Goal: Find specific page/section: Find specific page/section

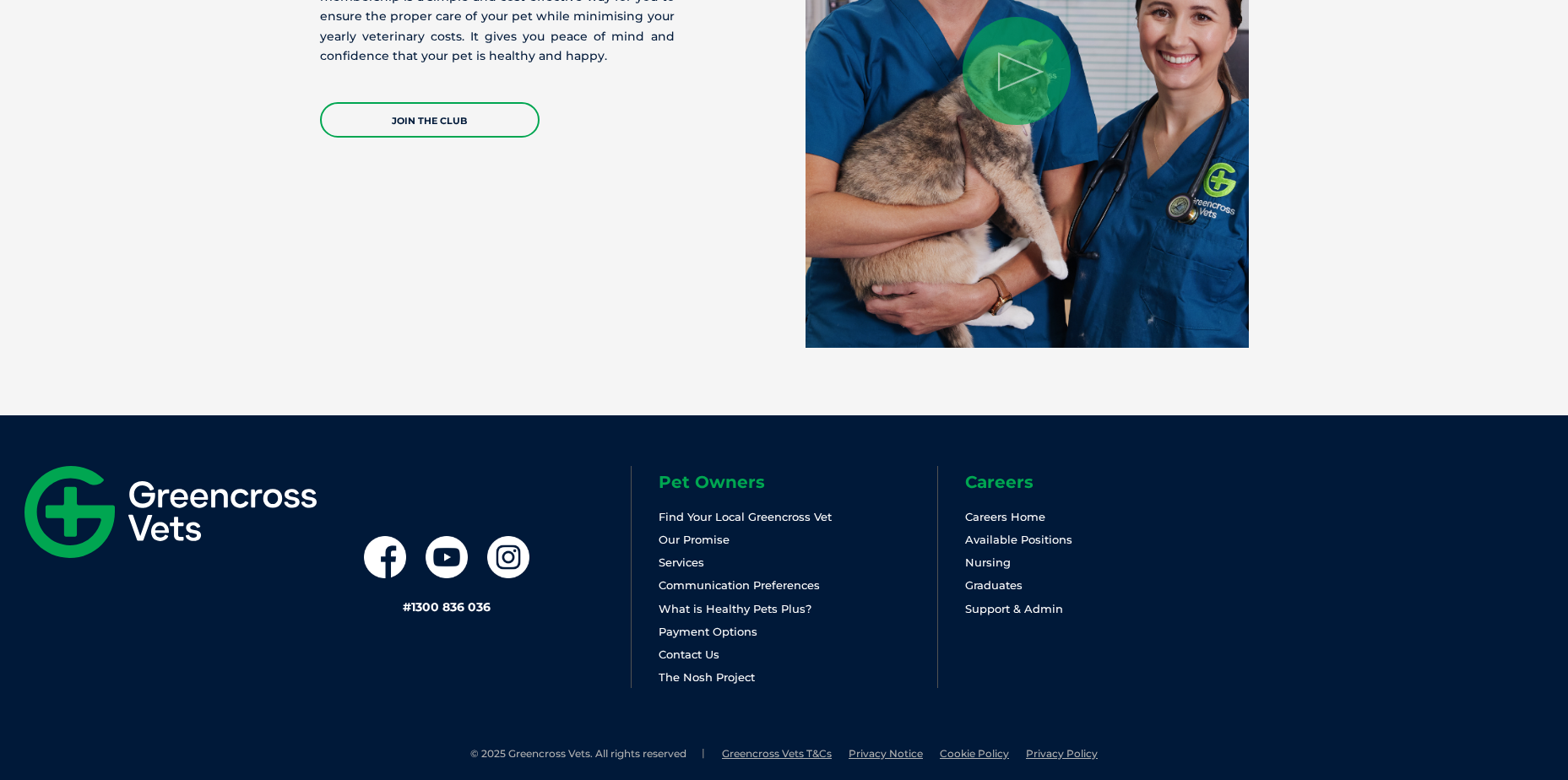
scroll to position [3513, 0]
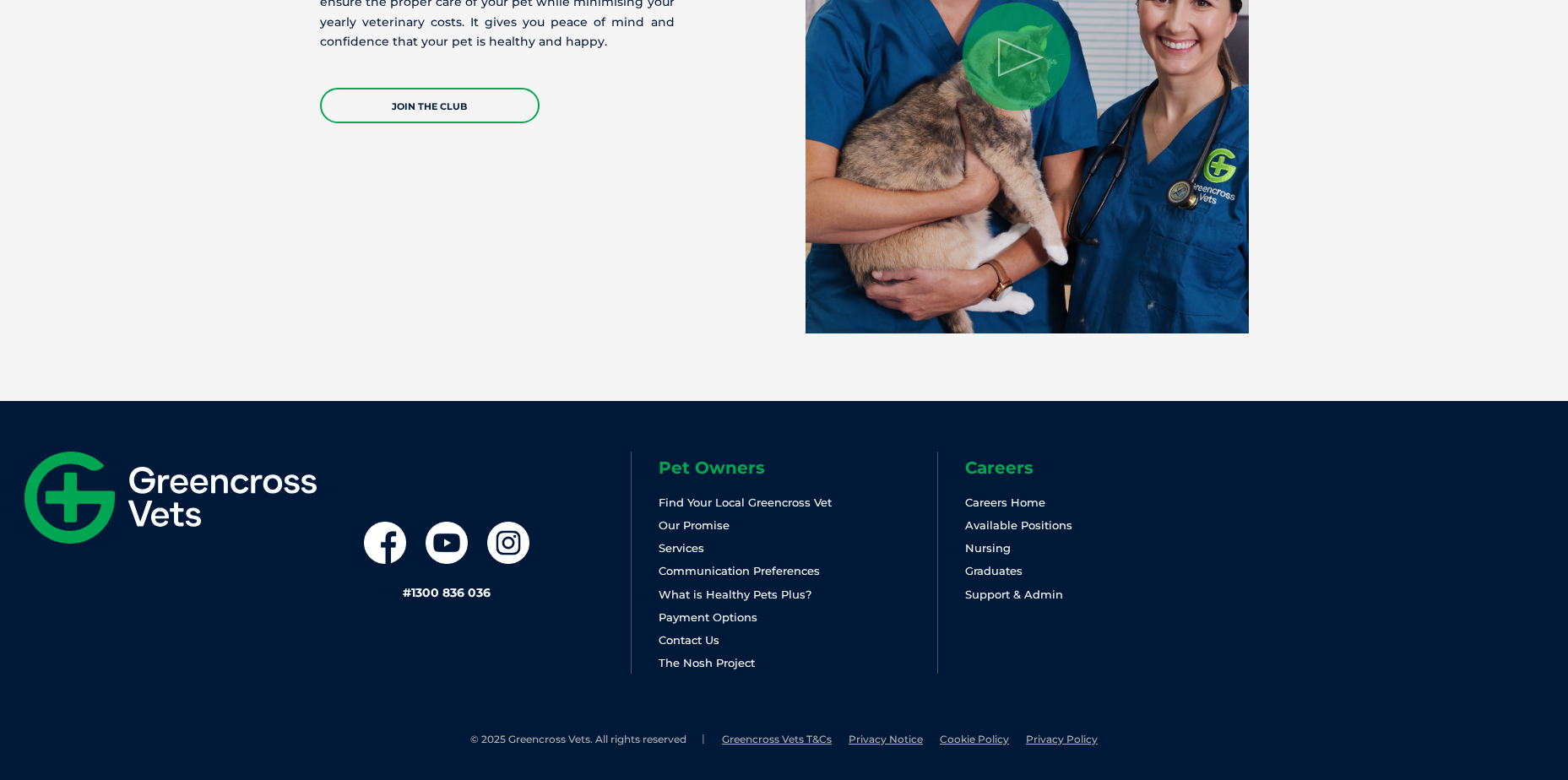
click at [753, 509] on li "Find Your Local Greencross Vet" at bounding box center [798, 502] width 279 height 19
click at [753, 504] on link "Find Your Local Greencross Vet" at bounding box center [744, 501] width 173 height 14
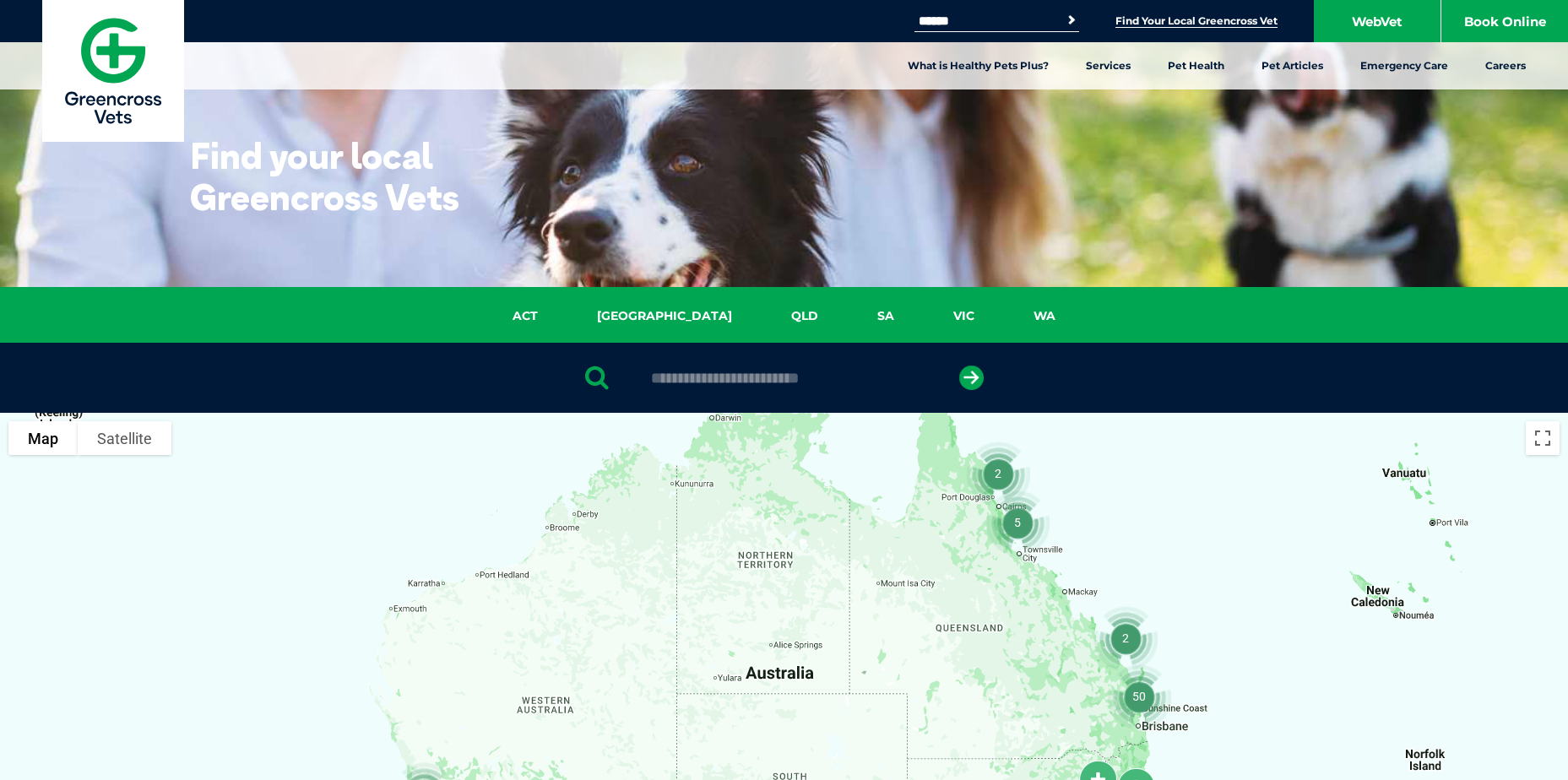
click at [714, 381] on input "text" at bounding box center [784, 377] width 282 height 17
click at [965, 383] on icon "submit" at bounding box center [970, 377] width 24 height 24
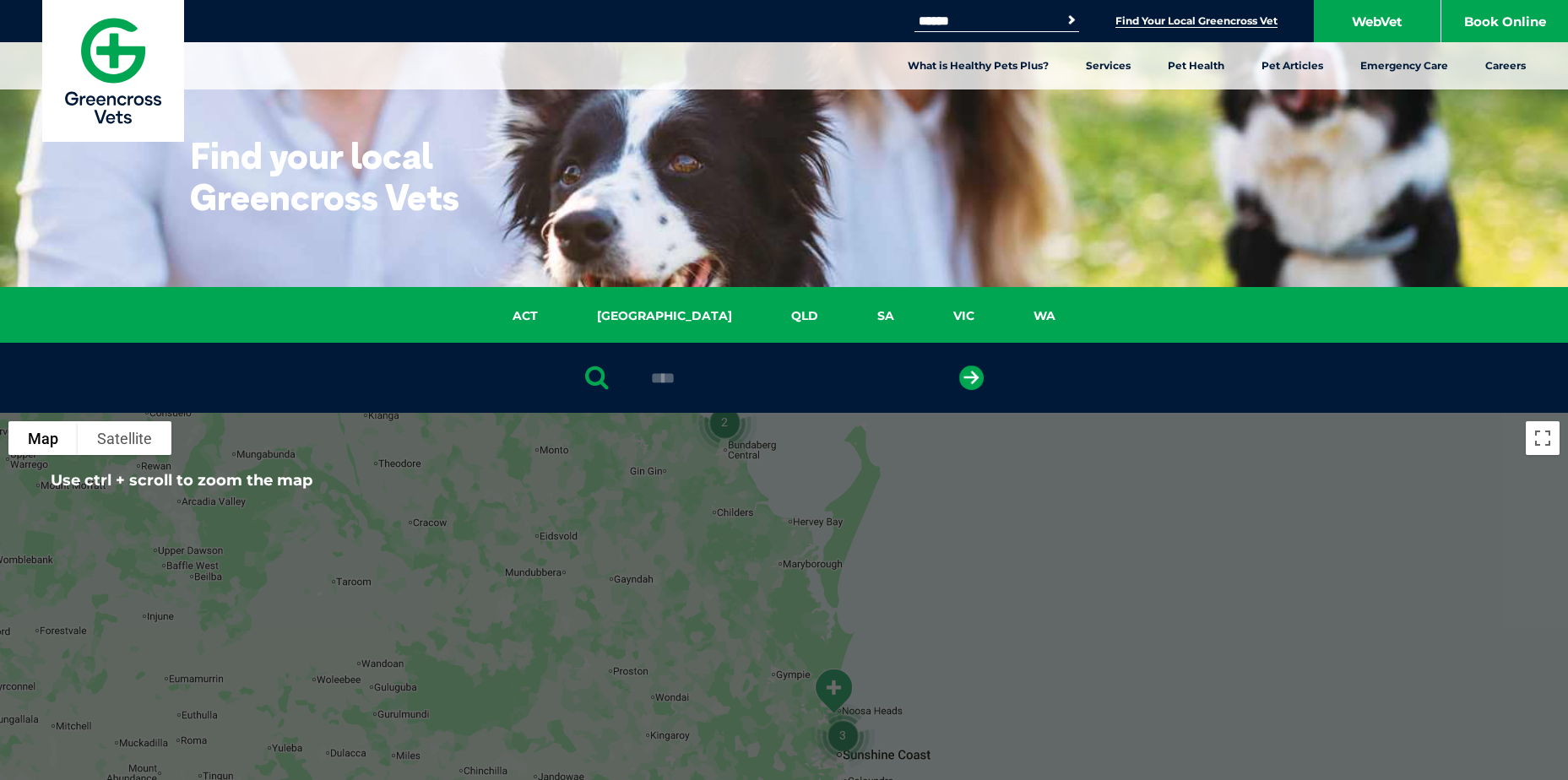
click at [730, 379] on input "****" at bounding box center [784, 377] width 282 height 17
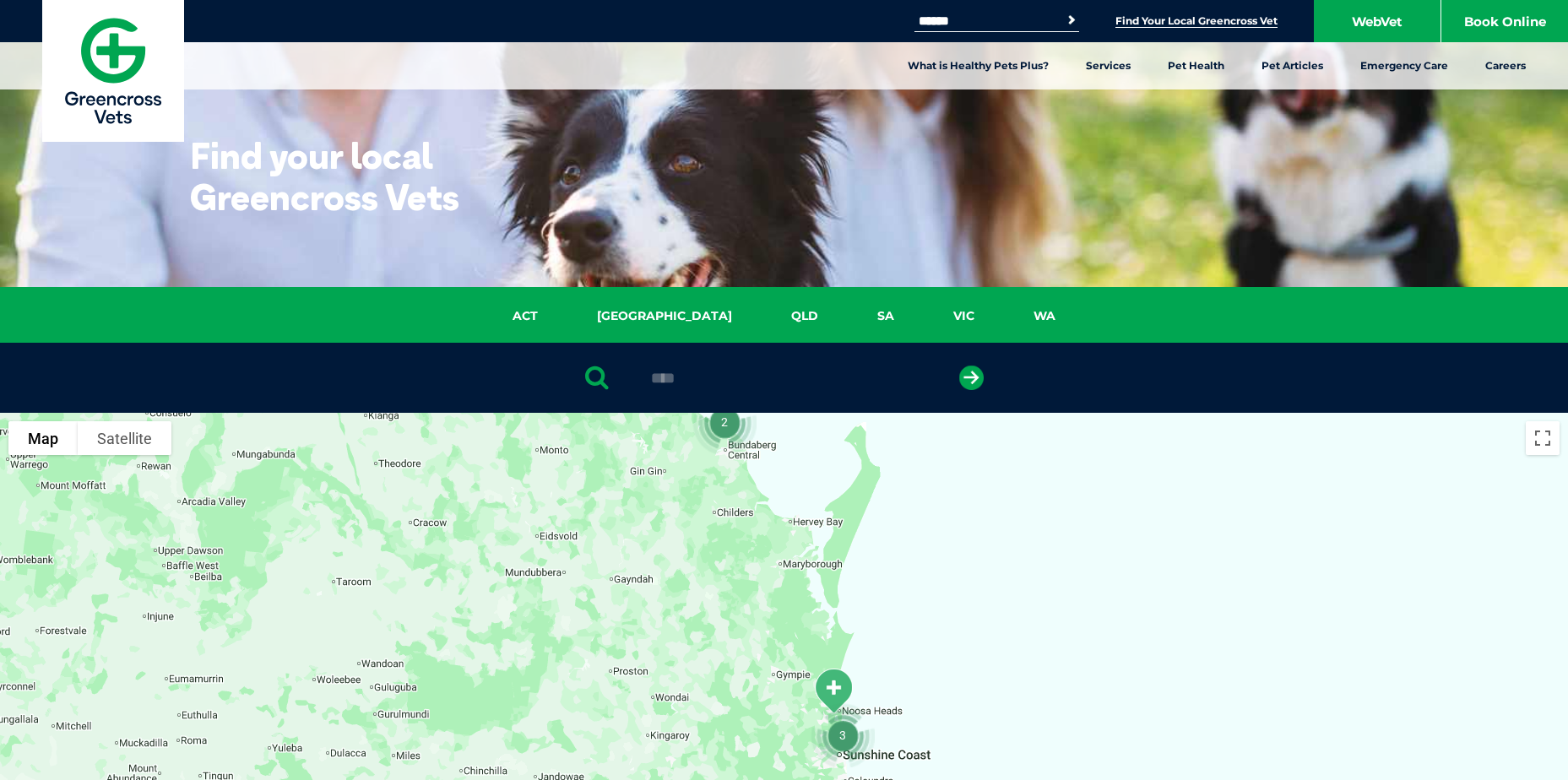
drag, startPoint x: 718, startPoint y: 379, endPoint x: 643, endPoint y: 384, distance: 75.2
click at [643, 384] on input "****" at bounding box center [784, 377] width 282 height 17
drag, startPoint x: 655, startPoint y: 368, endPoint x: 673, endPoint y: 367, distance: 18.0
click at [668, 369] on input "*" at bounding box center [784, 377] width 282 height 17
type input "*"
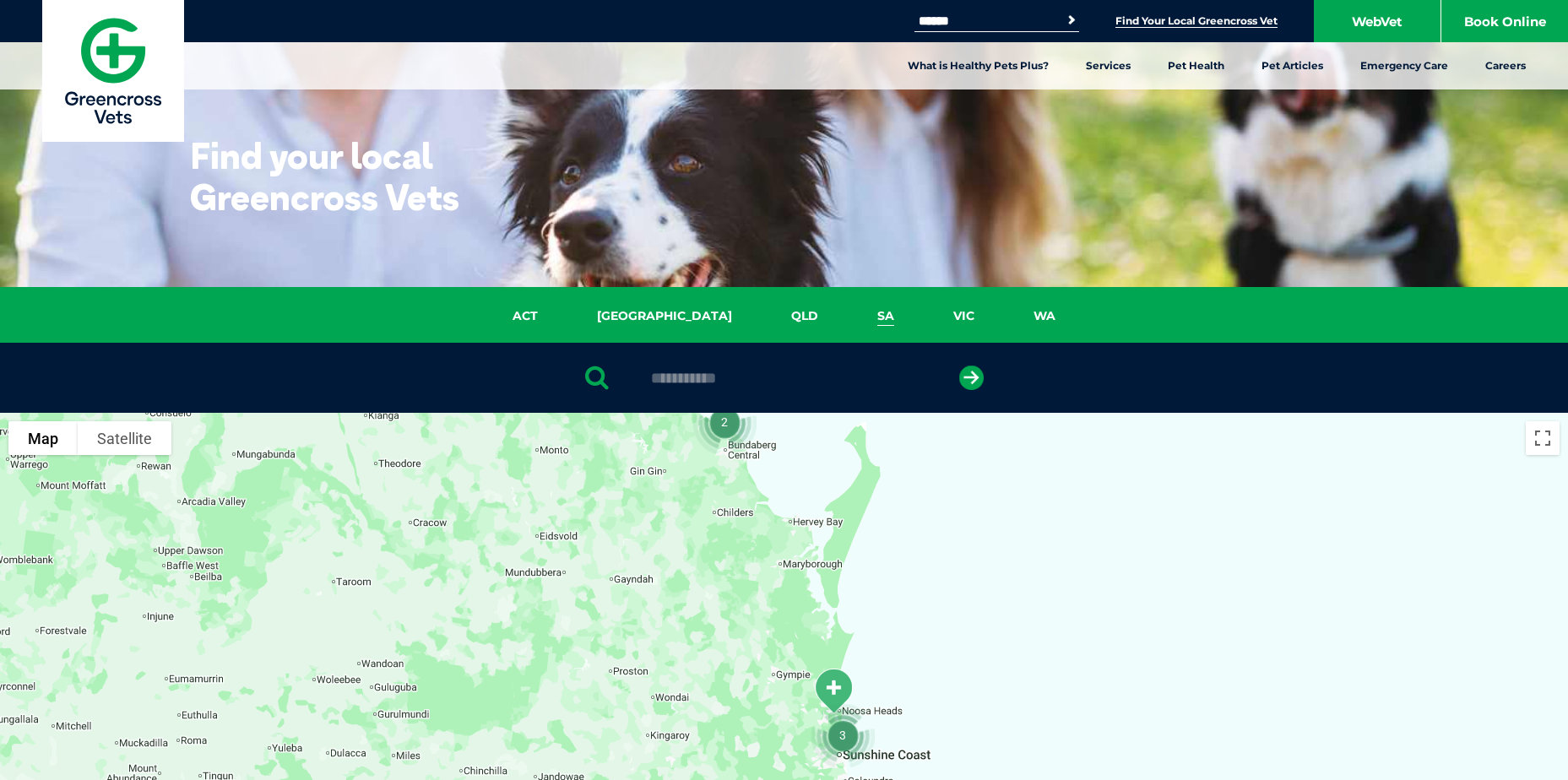
type input "**********"
click at [959, 366] on button "submit" at bounding box center [970, 377] width 24 height 24
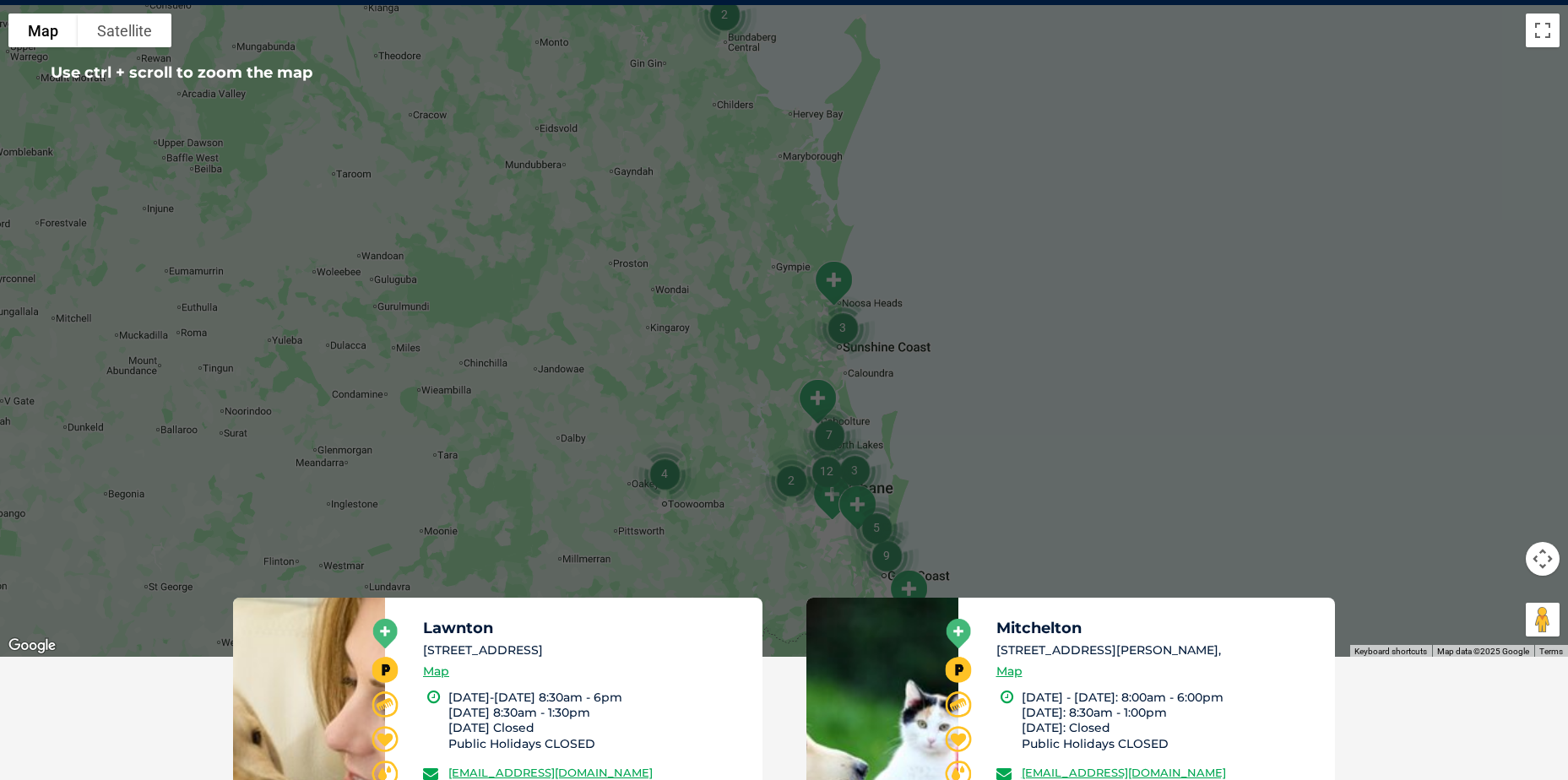
scroll to position [413, 0]
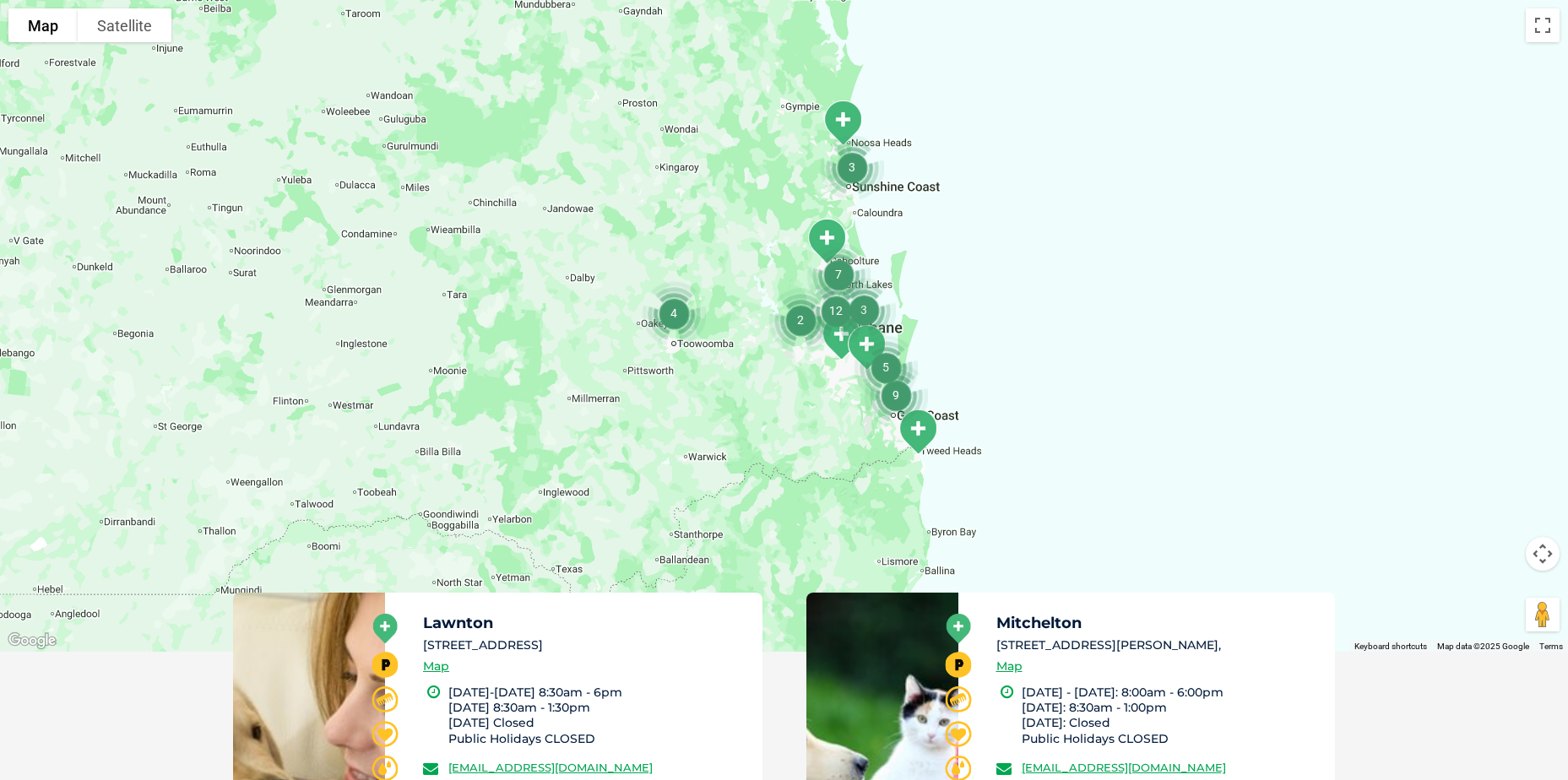
drag, startPoint x: 999, startPoint y: 461, endPoint x: 1009, endPoint y: 307, distance: 154.3
click at [1009, 307] on div at bounding box center [784, 326] width 1568 height 652
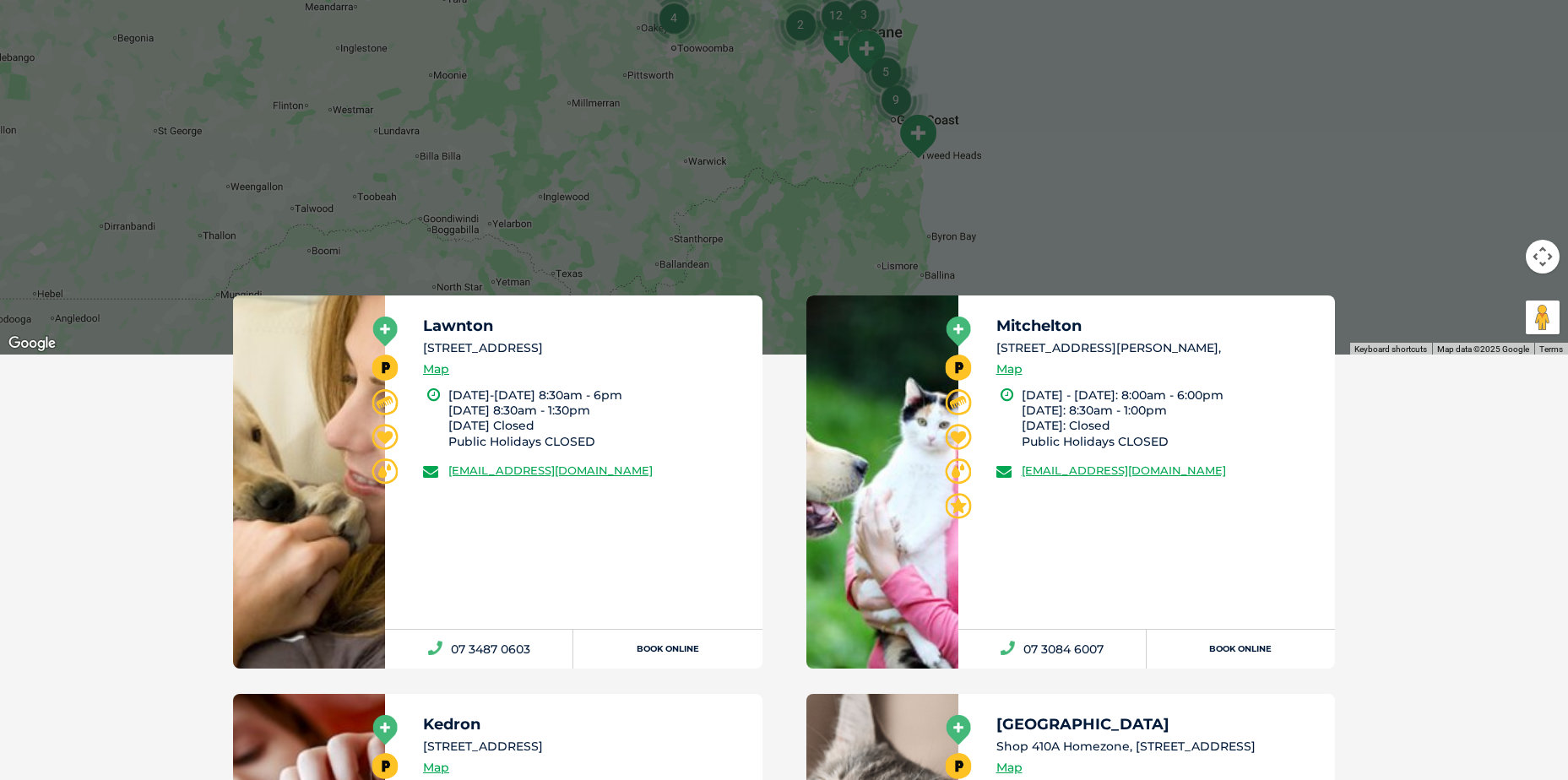
scroll to position [750, 0]
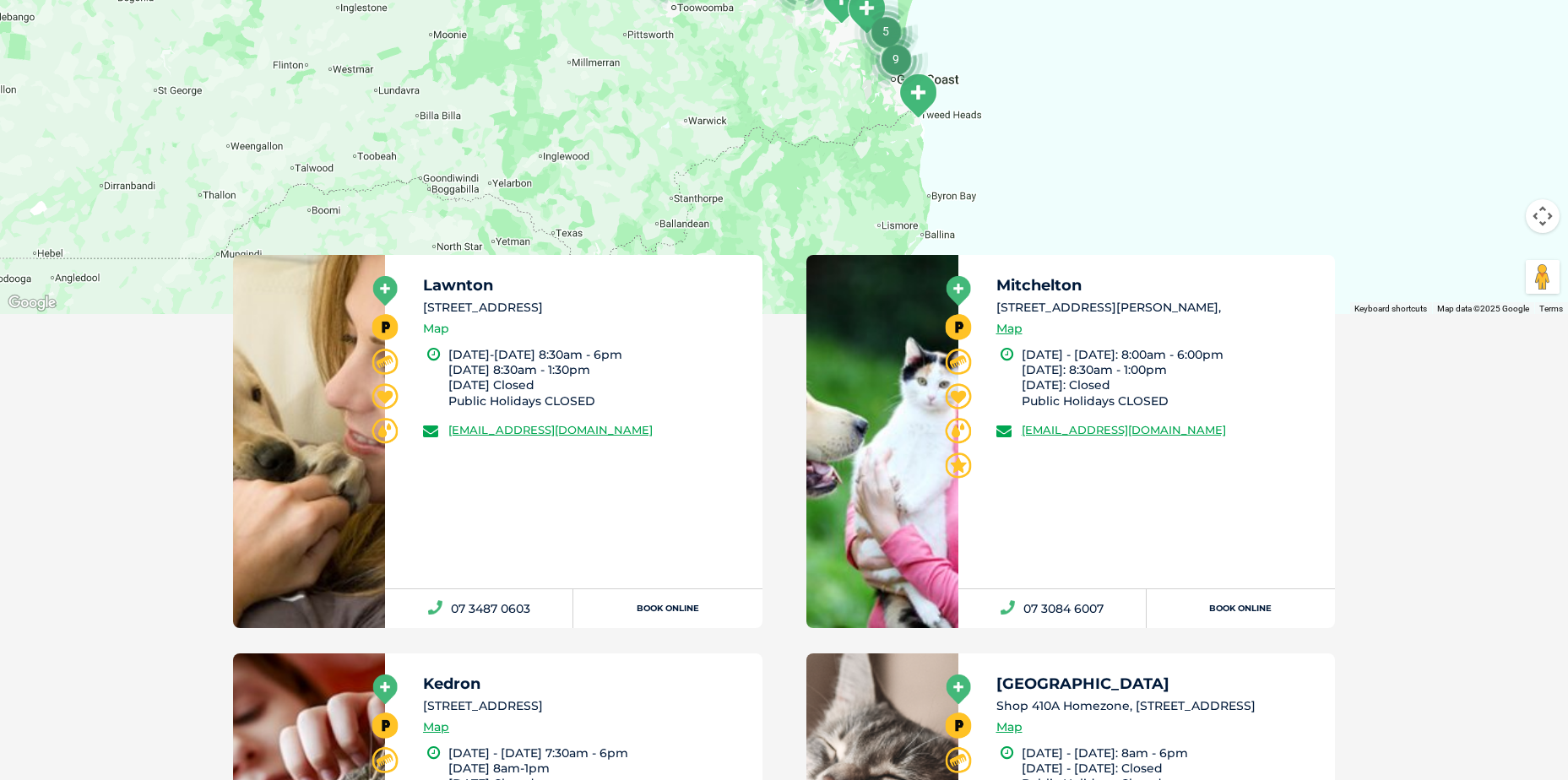
click at [435, 330] on link "Map" at bounding box center [435, 328] width 26 height 19
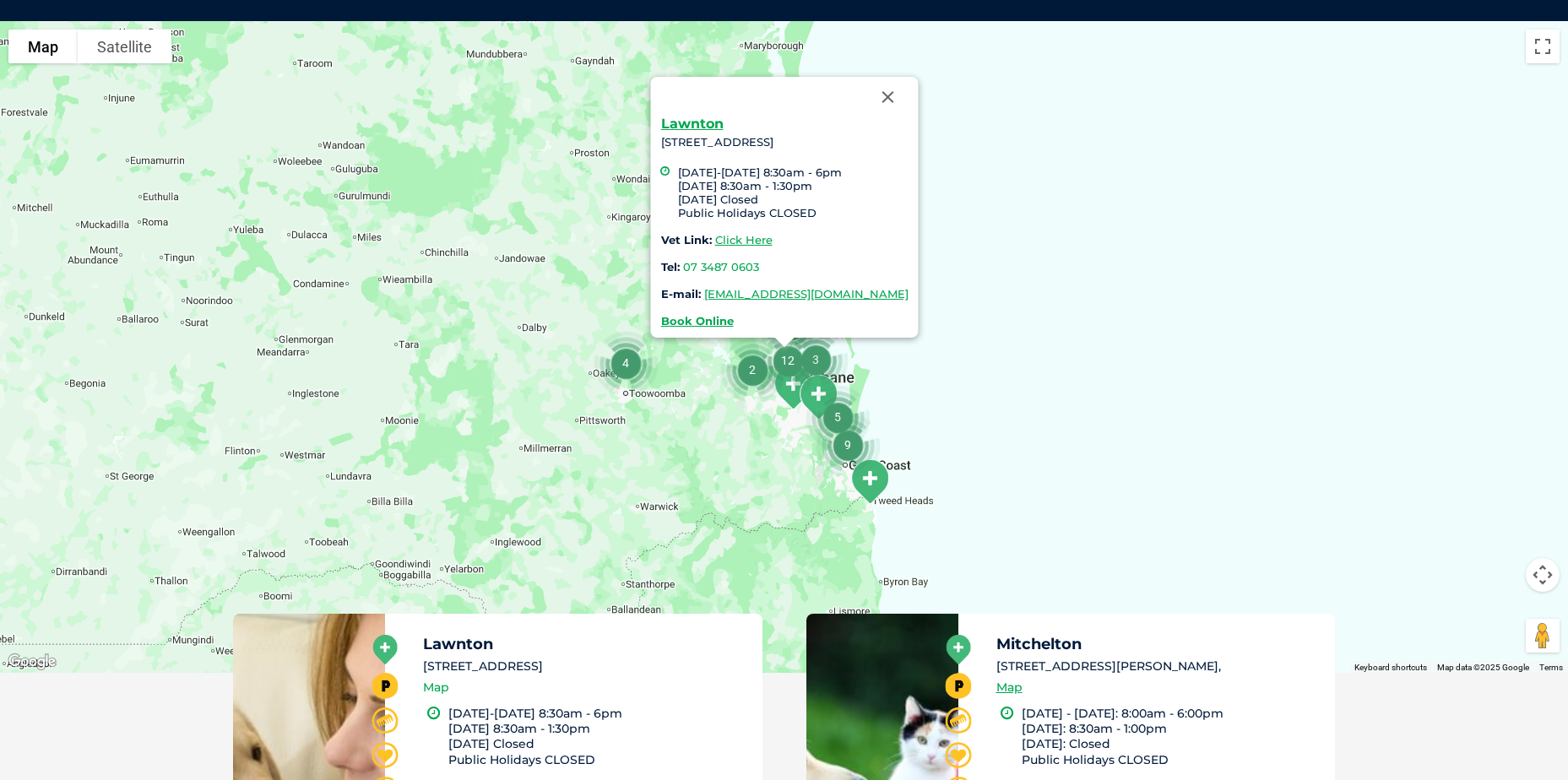
scroll to position [387, 0]
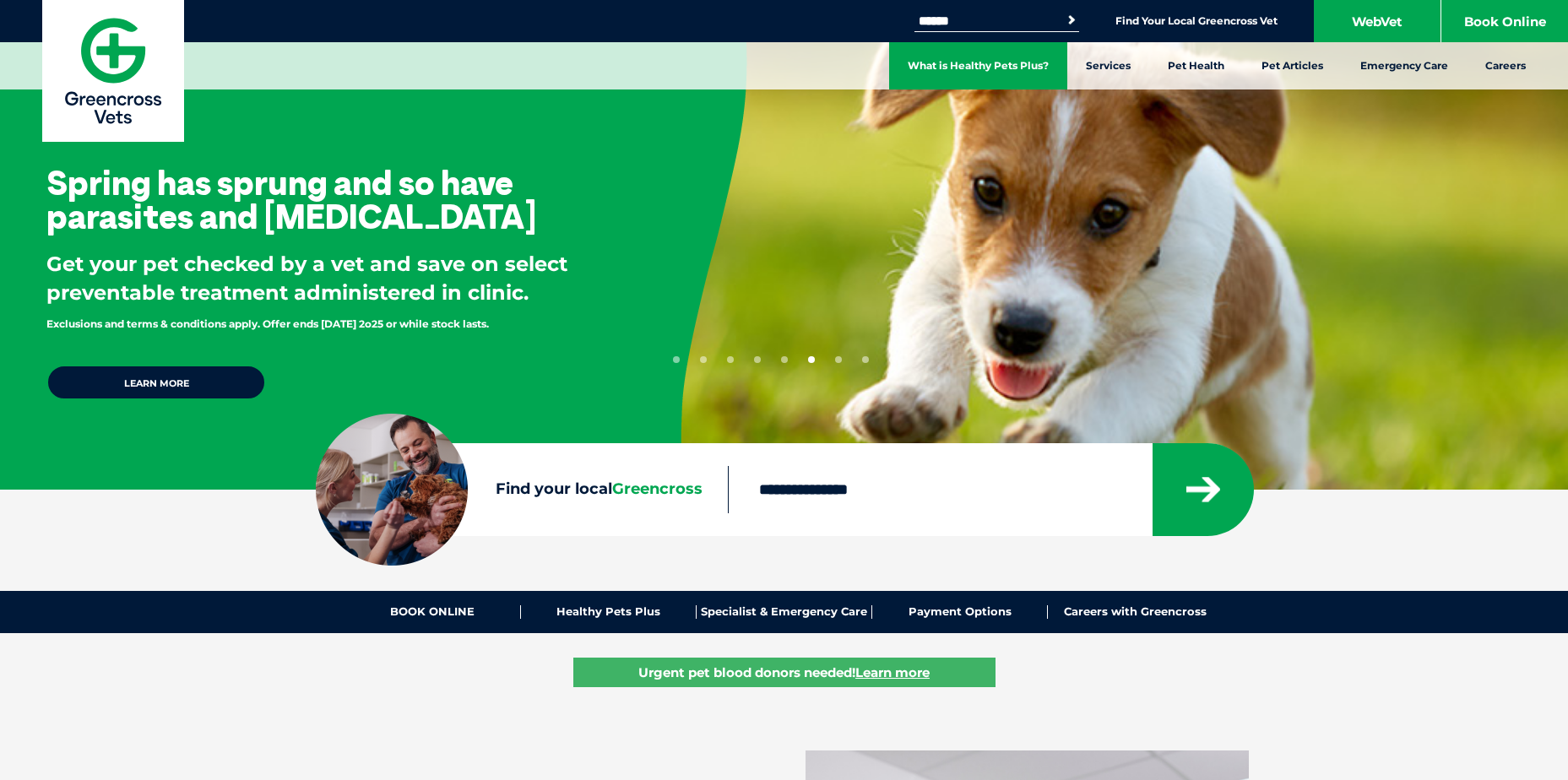
click at [980, 70] on link "What is Healthy Pets Plus?" at bounding box center [978, 66] width 178 height 47
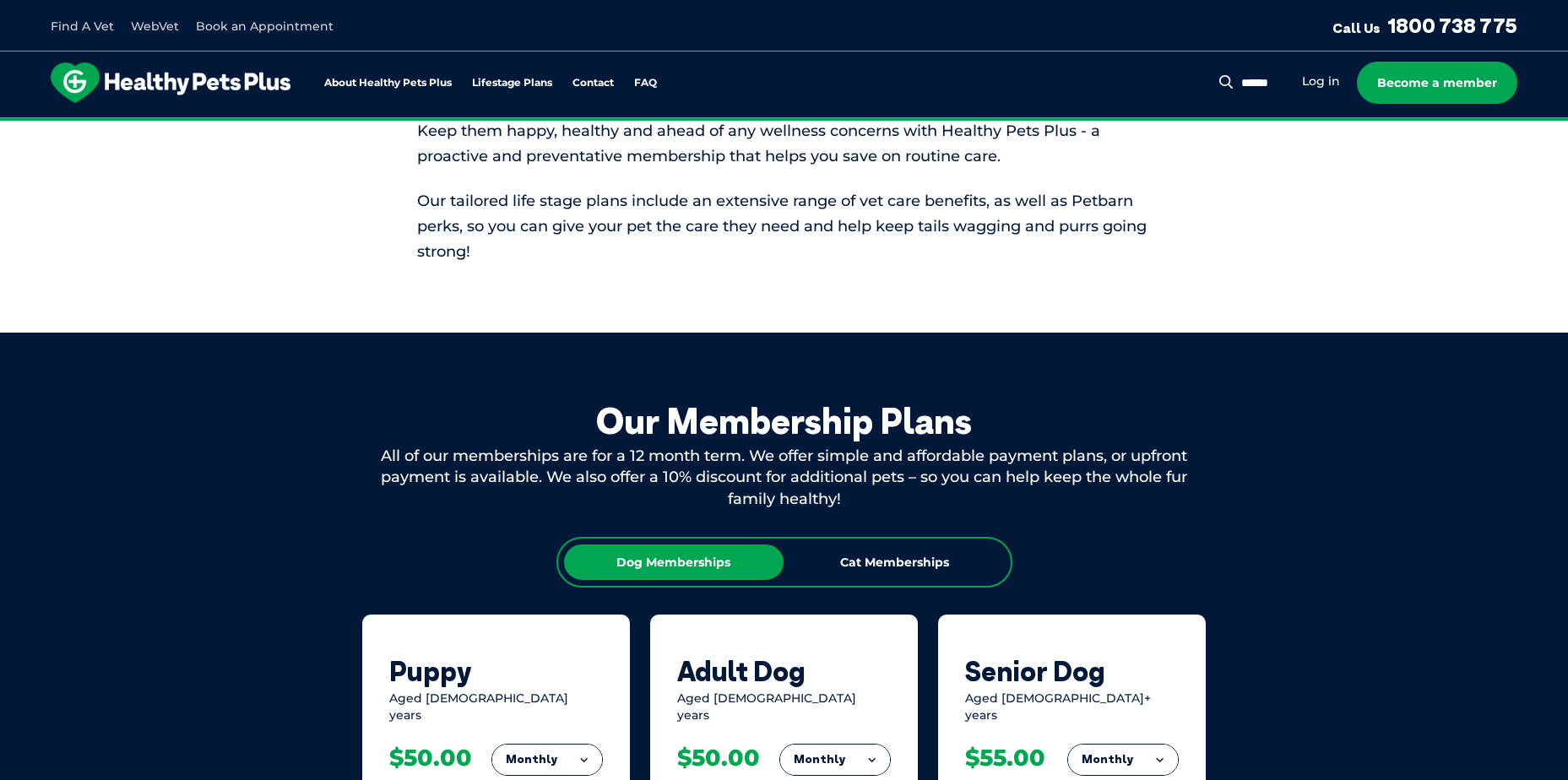
scroll to position [928, 0]
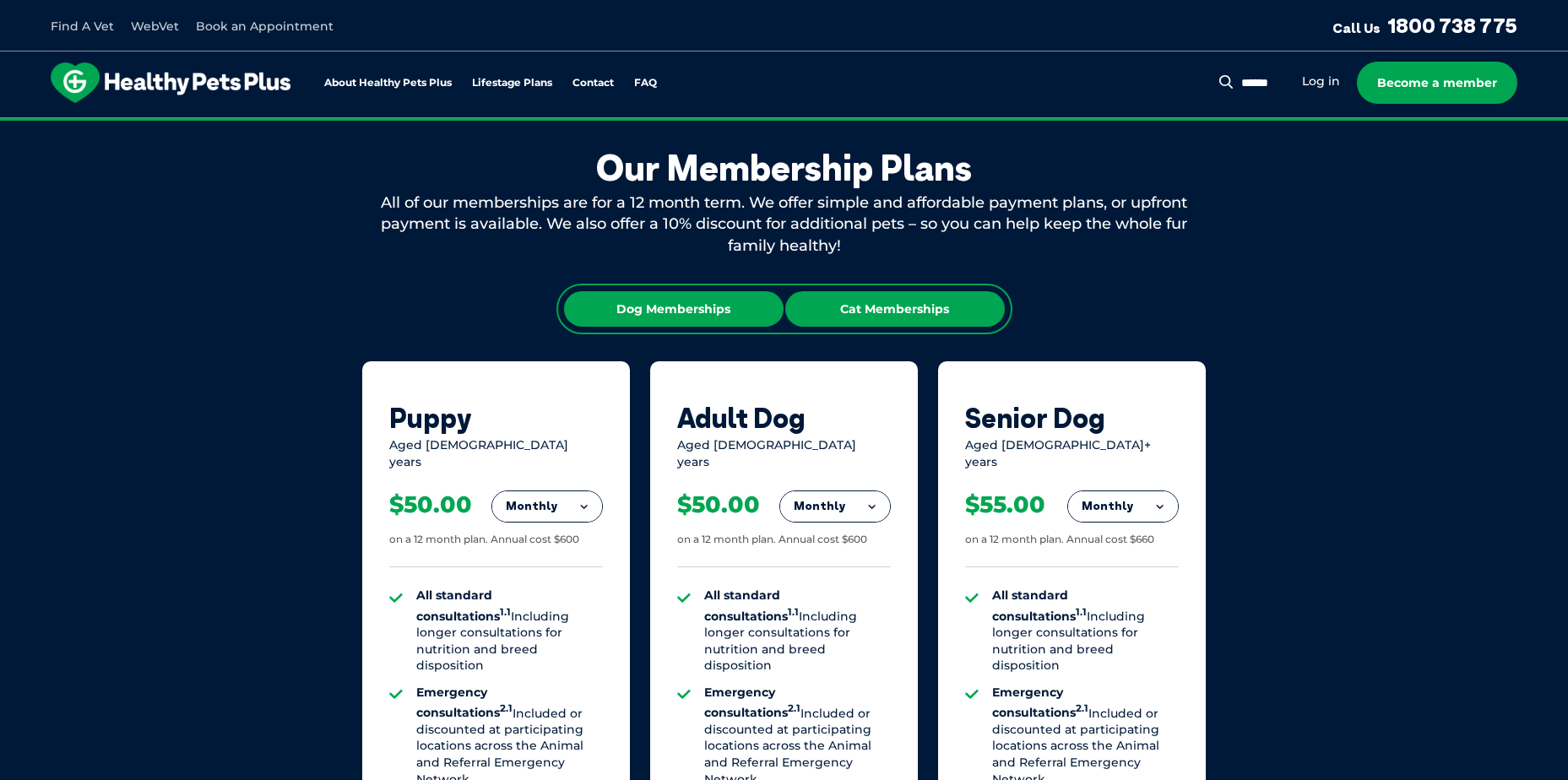
click at [884, 310] on div "Cat Memberships" at bounding box center [894, 309] width 219 height 35
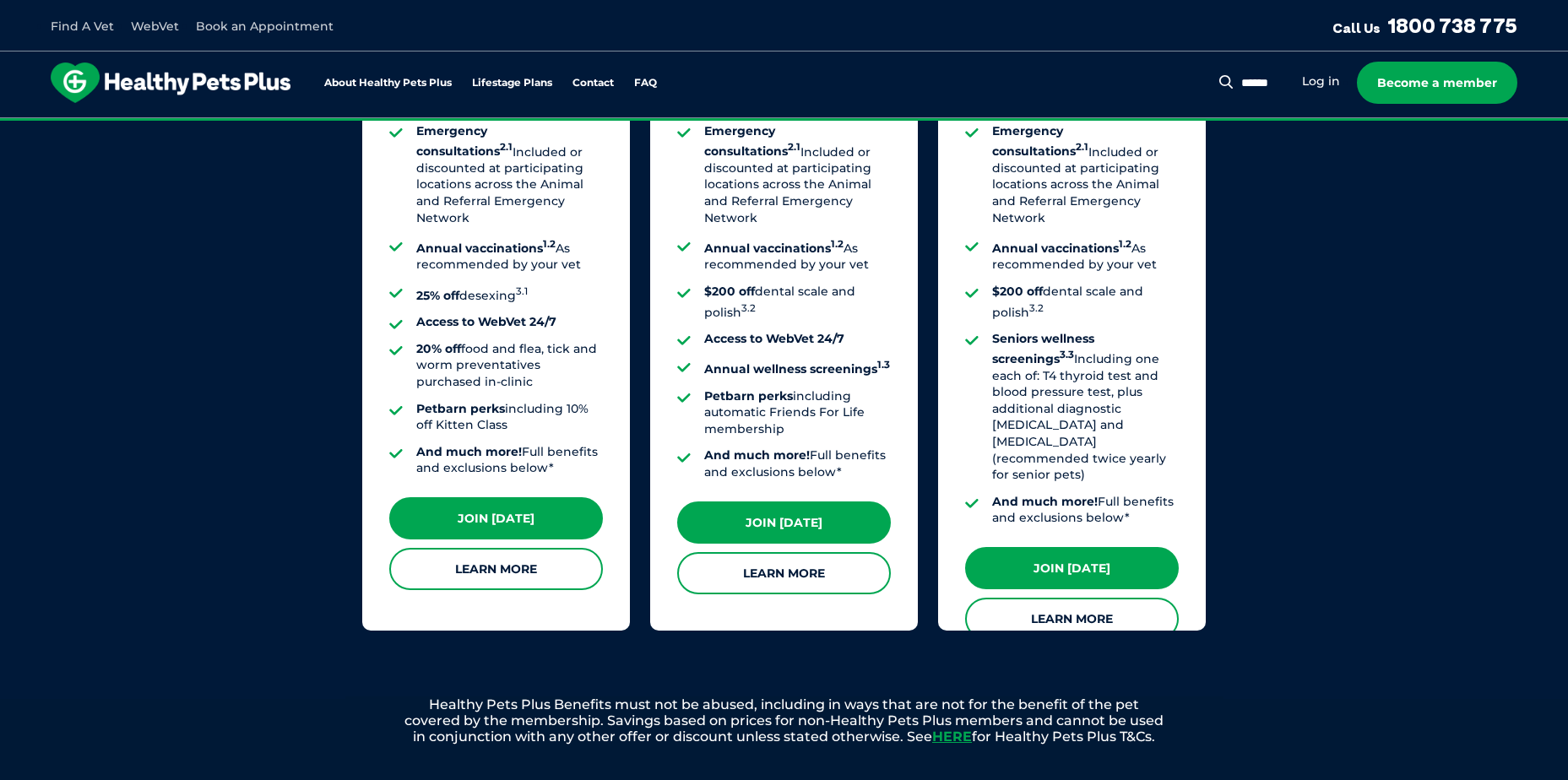
scroll to position [1434, 0]
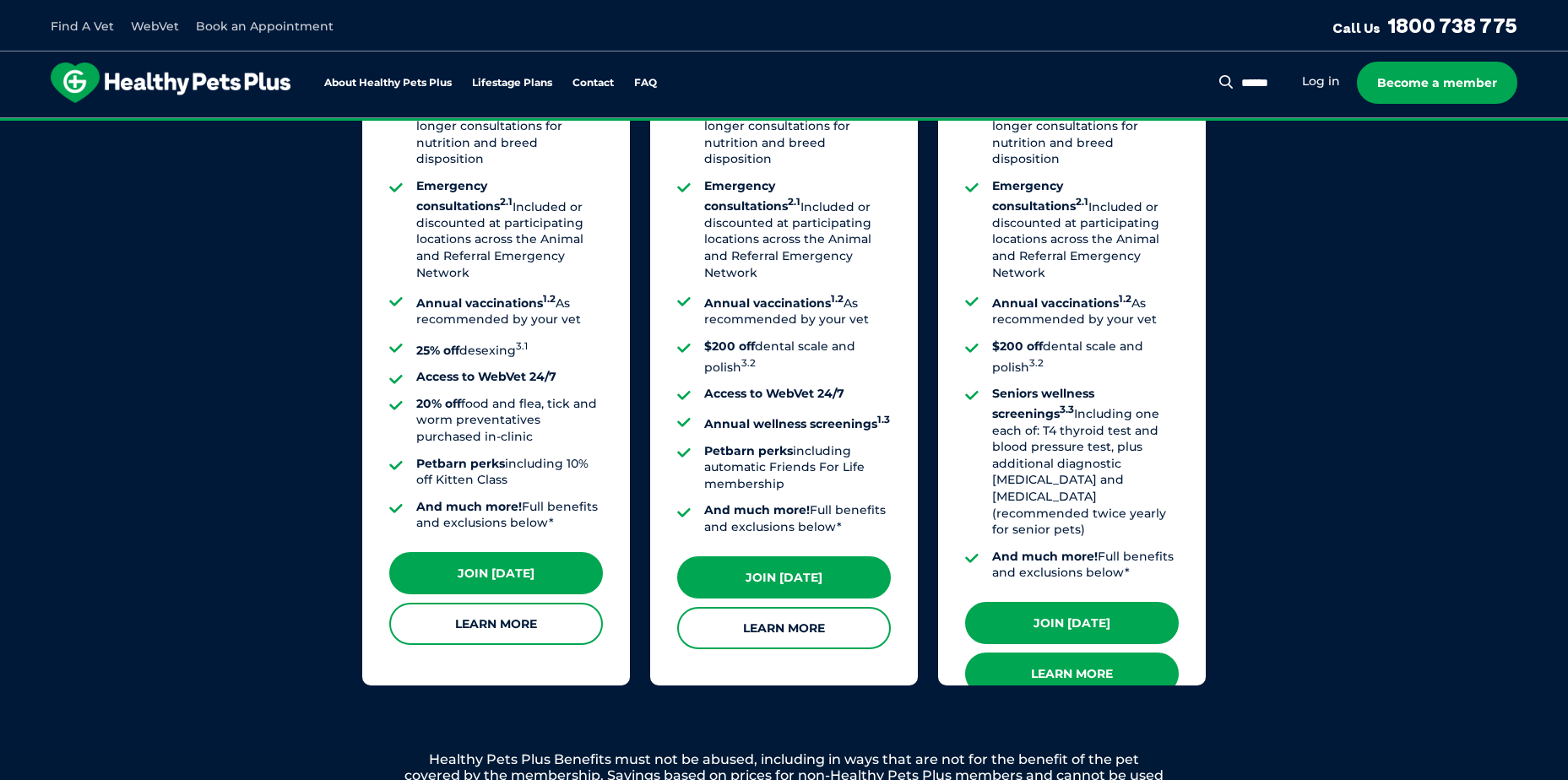
click at [1066, 652] on link "Learn More" at bounding box center [1072, 673] width 214 height 43
click at [81, 32] on link "Find A Vet" at bounding box center [82, 26] width 63 height 15
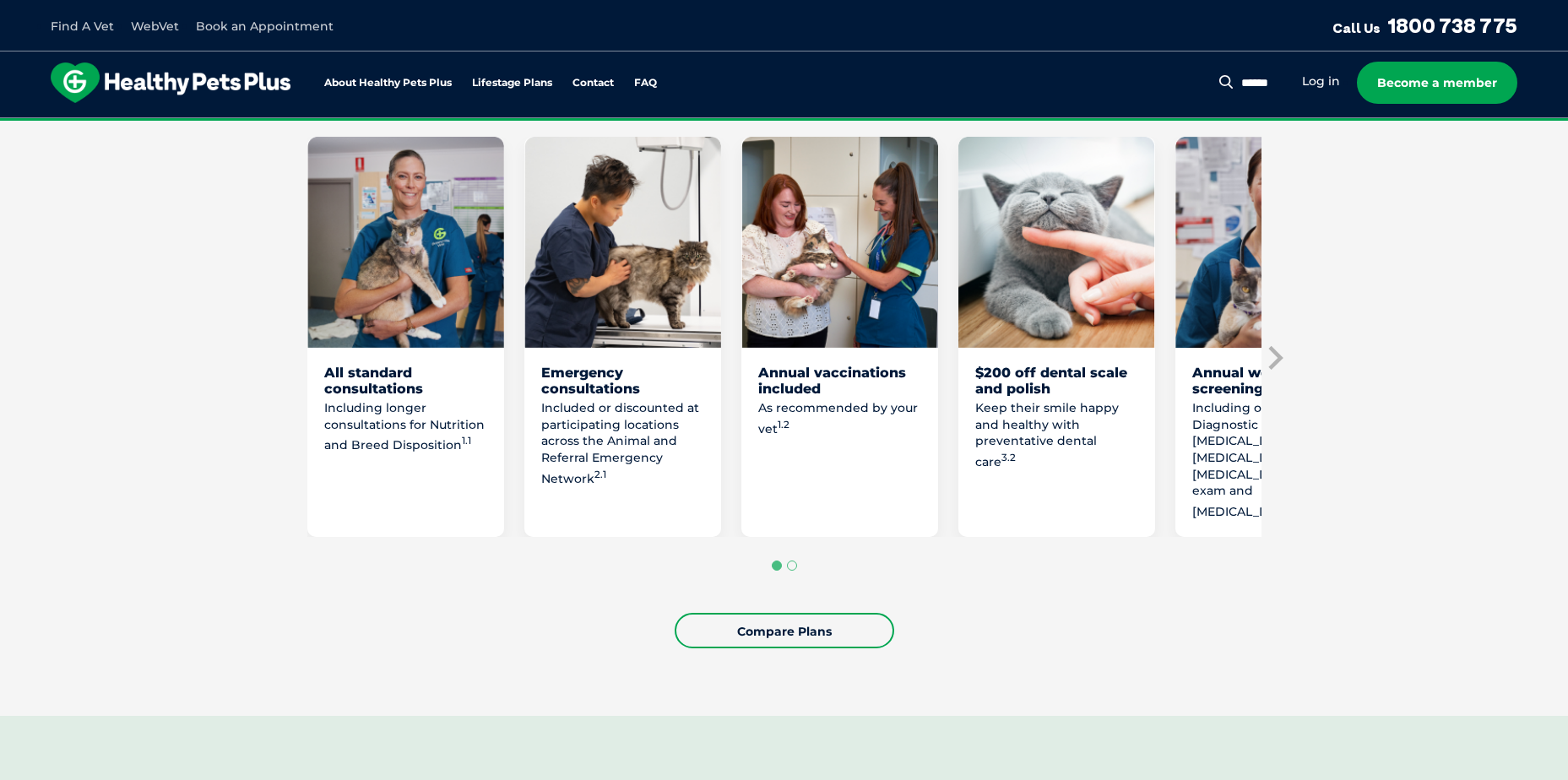
scroll to position [844, 0]
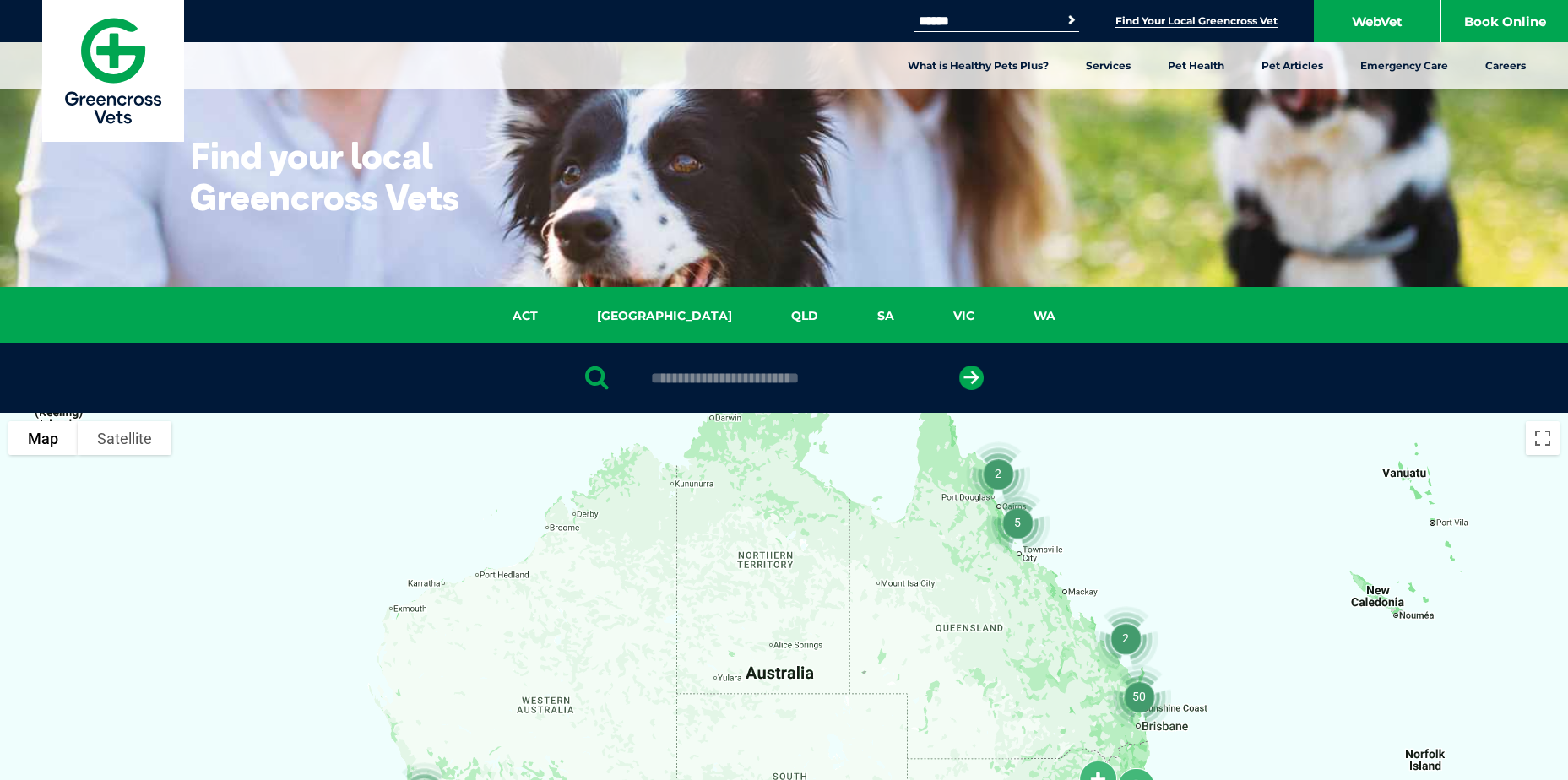
click at [722, 377] on input "text" at bounding box center [784, 377] width 282 height 17
type input "****"
click at [971, 380] on icon "submit" at bounding box center [970, 377] width 24 height 24
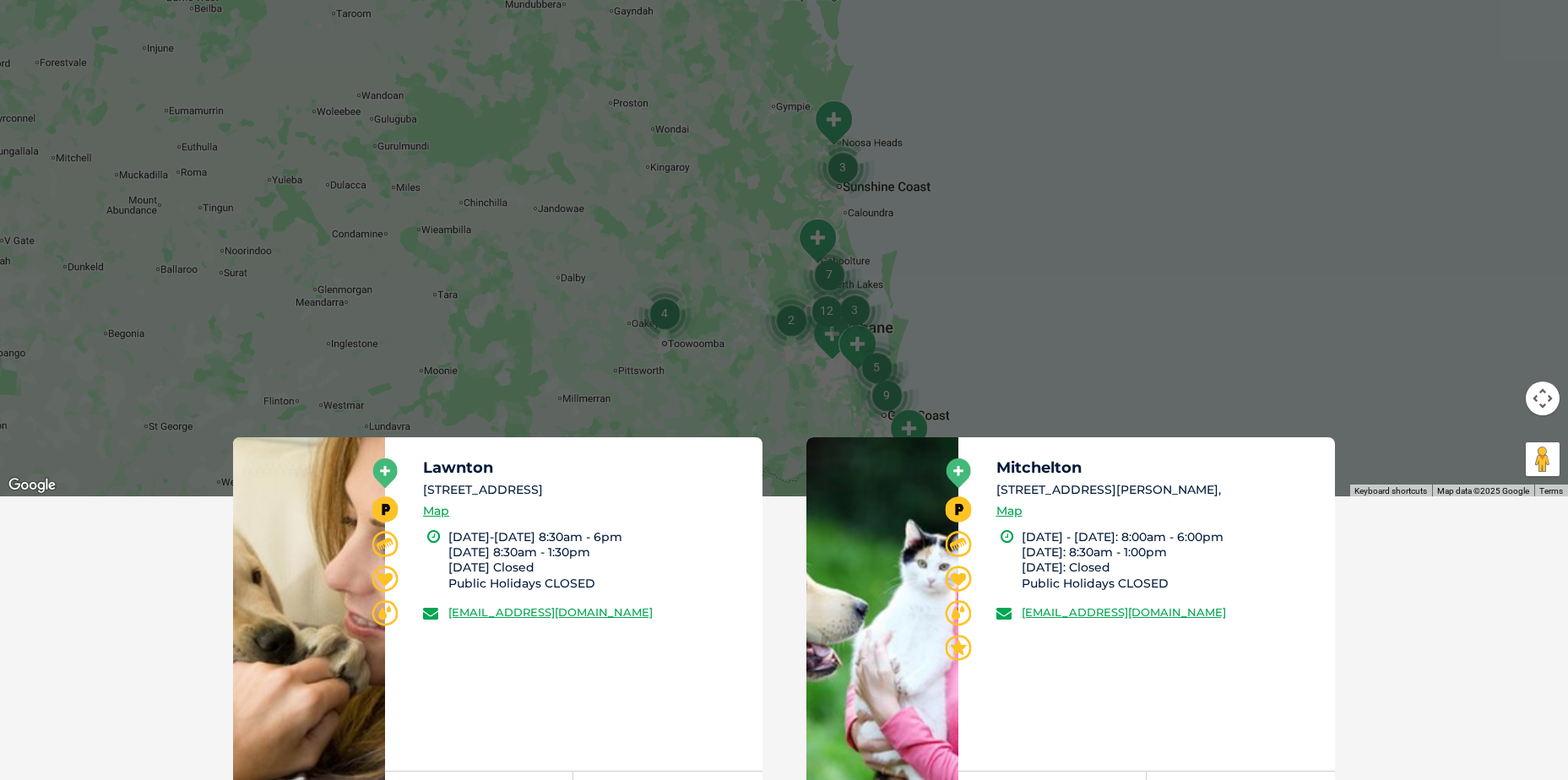
scroll to position [582, 0]
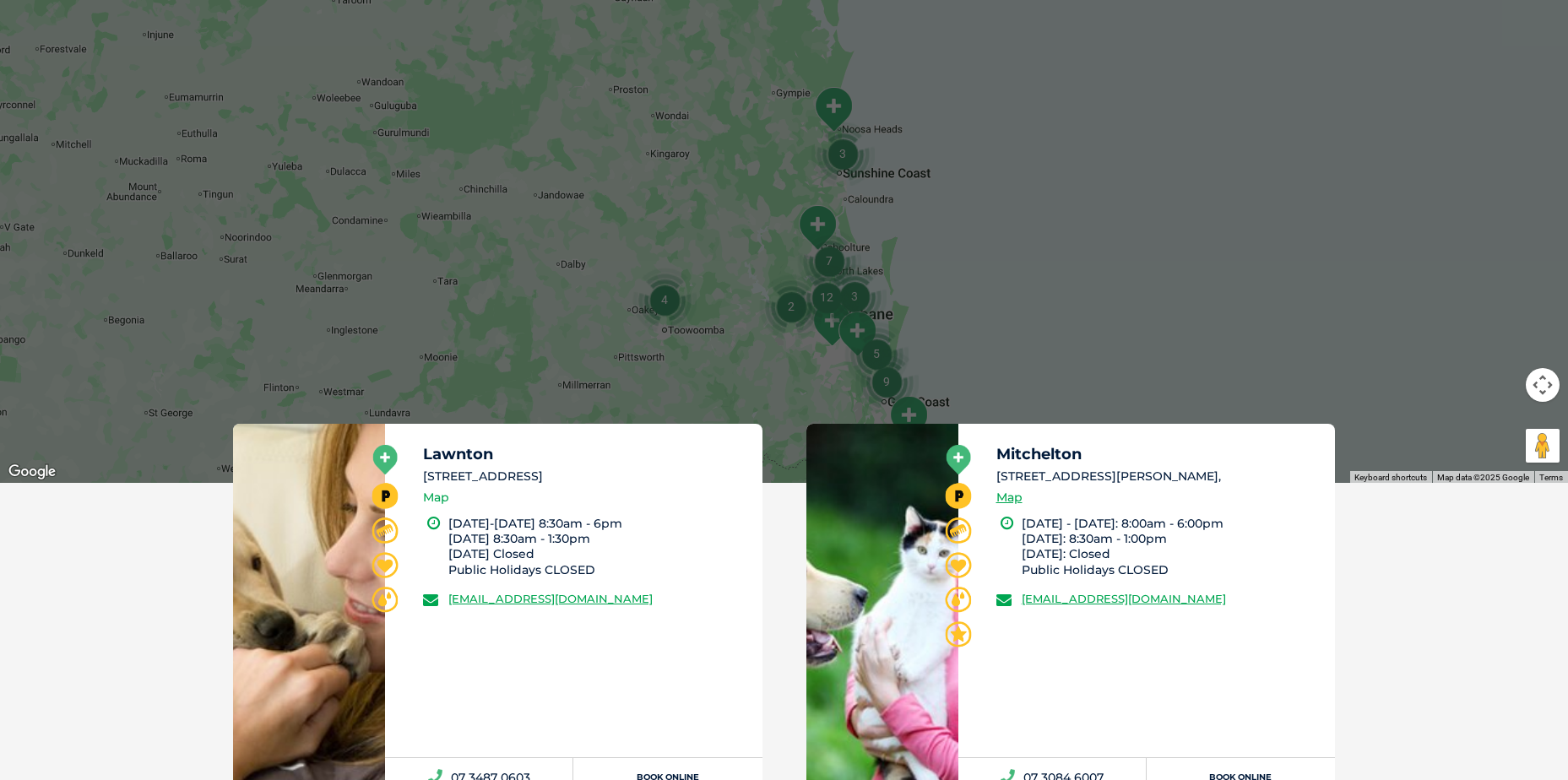
click at [436, 500] on link "Map" at bounding box center [435, 497] width 26 height 19
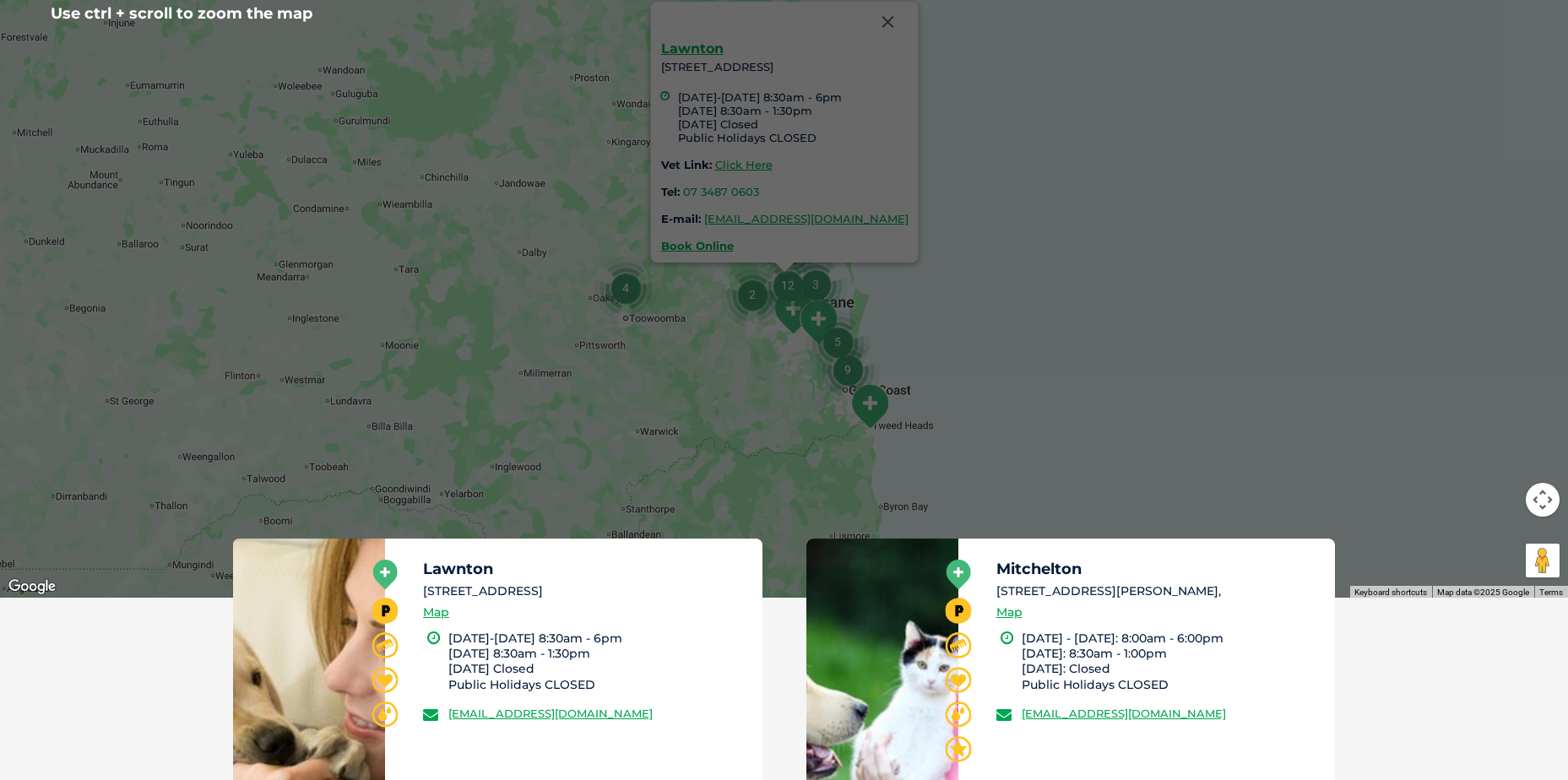
scroll to position [471, 0]
